Goal: Task Accomplishment & Management: Complete application form

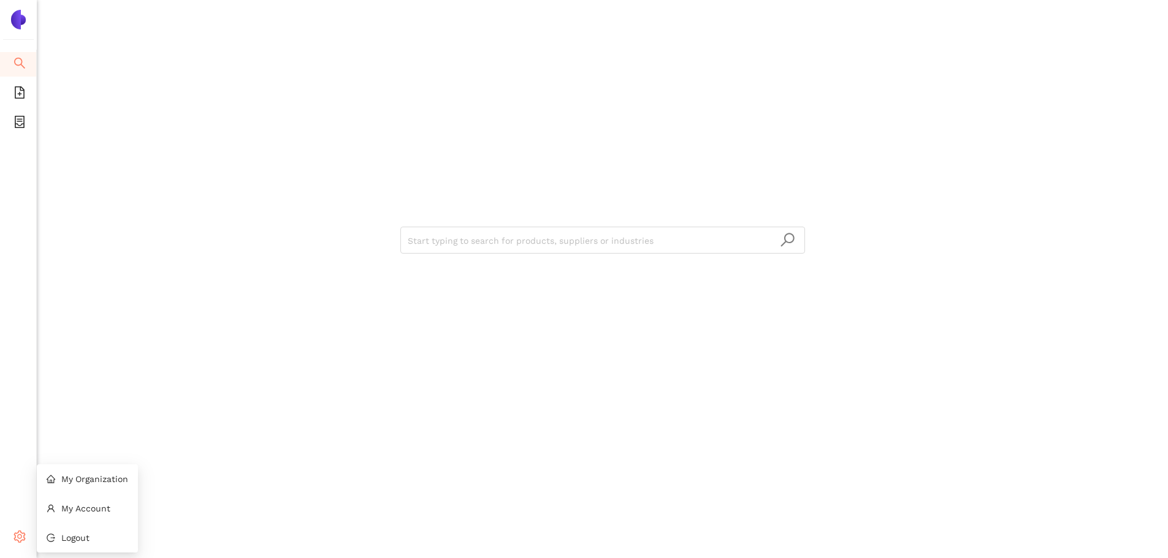
click at [20, 544] on span "setting" at bounding box center [19, 539] width 12 height 25
click at [98, 477] on span "My Organization" at bounding box center [94, 479] width 67 height 10
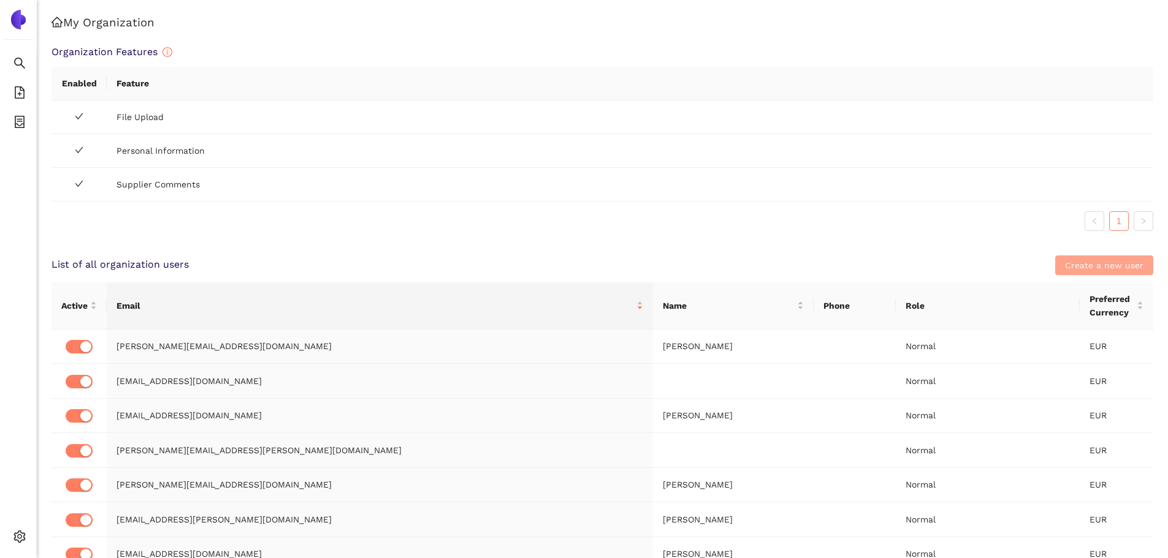
click at [1106, 265] on span "Create a new user" at bounding box center [1104, 265] width 78 height 13
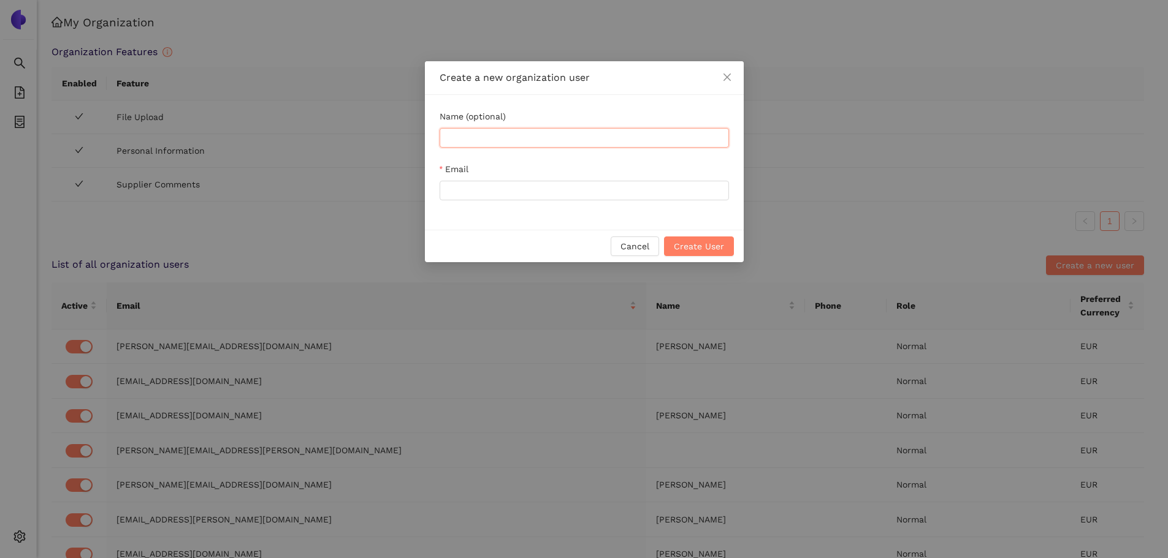
click at [501, 141] on input "Name (optional)" at bounding box center [583, 138] width 289 height 20
paste input "[PERSON_NAME]"
type input "[PERSON_NAME]"
click at [482, 190] on input "Email" at bounding box center [583, 191] width 289 height 20
paste input "[PERSON_NAME][EMAIL_ADDRESS][DOMAIN_NAME]"
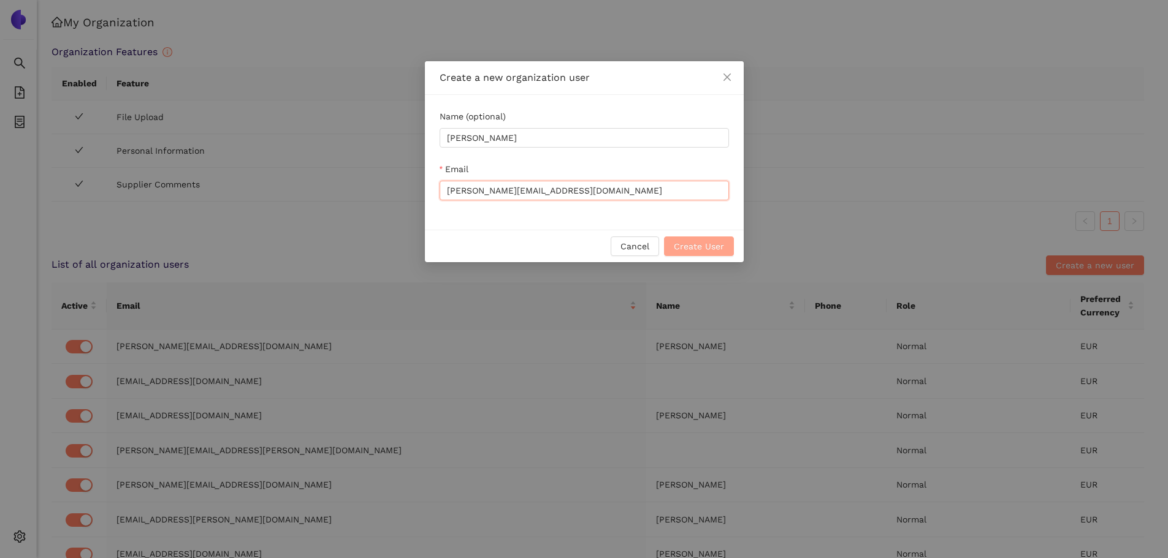
type input "[PERSON_NAME][EMAIL_ADDRESS][DOMAIN_NAME]"
click at [721, 251] on span "Create User" at bounding box center [699, 246] width 50 height 13
